Goal: Navigation & Orientation: Find specific page/section

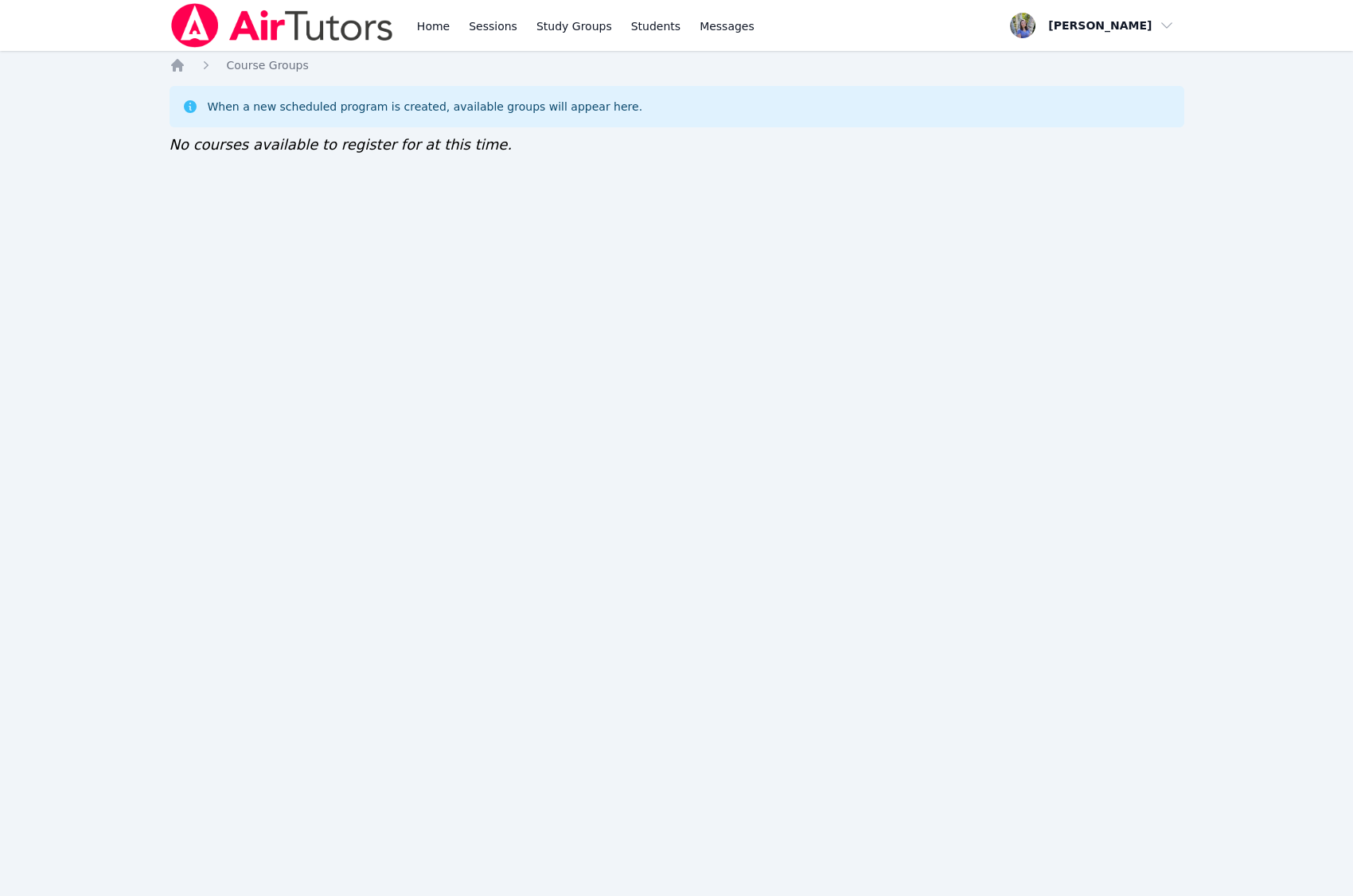
drag, startPoint x: 0, startPoint y: 0, endPoint x: 526, endPoint y: 763, distance: 926.7
click at [526, 763] on div "Home Sessions Study Groups Students Messages Open user menu Tracie Hymer Open m…" at bounding box center [676, 448] width 1353 height 896
click at [494, 737] on div "Home Sessions Study Groups Students Messages Open user menu Tracie Hymer Open m…" at bounding box center [676, 448] width 1353 height 896
click at [864, 531] on div "Home Sessions Study Groups Students Messages Open user menu Tracie Hymer Open m…" at bounding box center [676, 448] width 1353 height 896
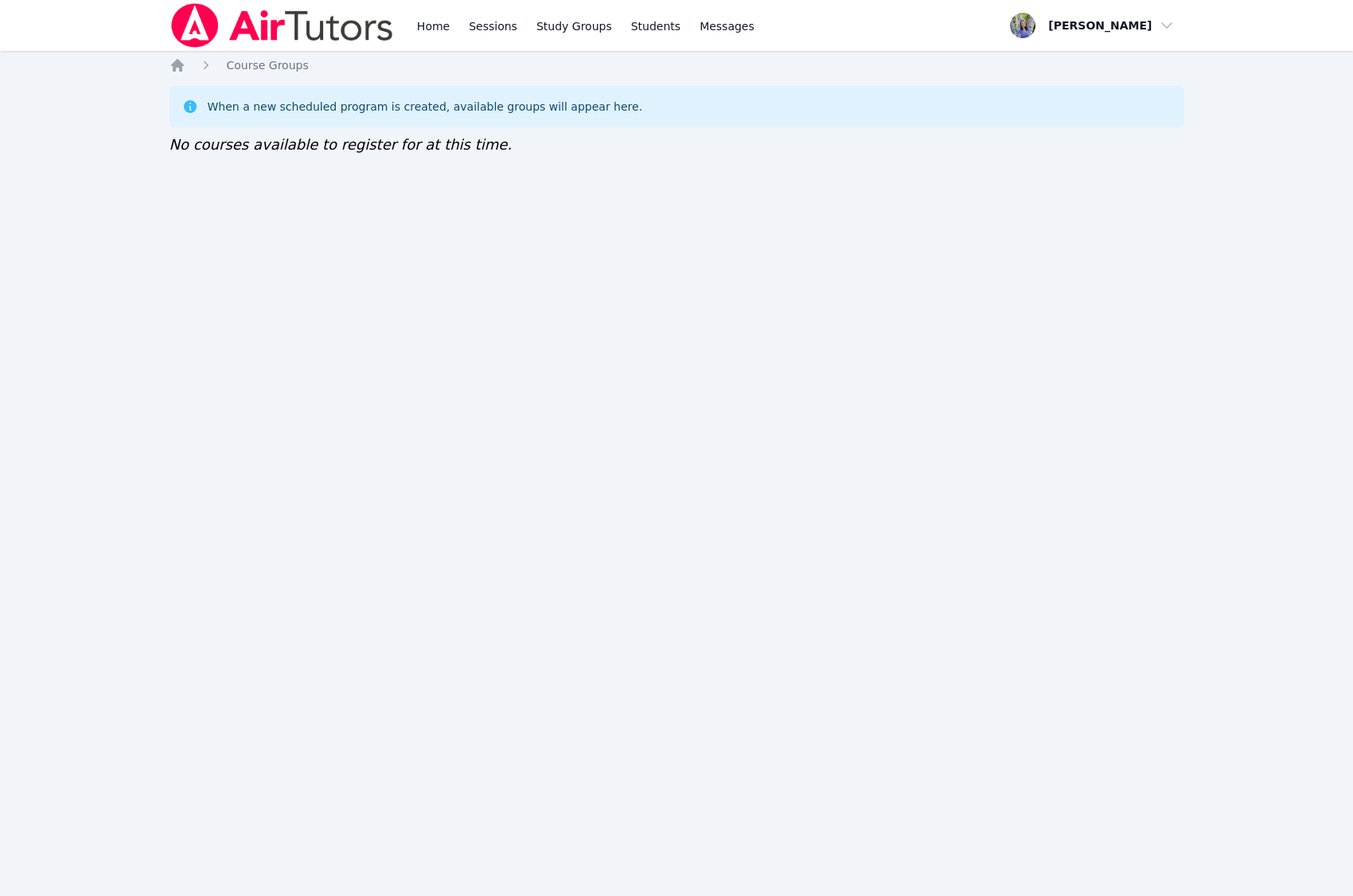
click at [864, 531] on div "Home Sessions Study Groups Students Messages Open user menu [PERSON_NAME] Open …" at bounding box center [676, 448] width 1353 height 896
